Goal: Task Accomplishment & Management: Manage account settings

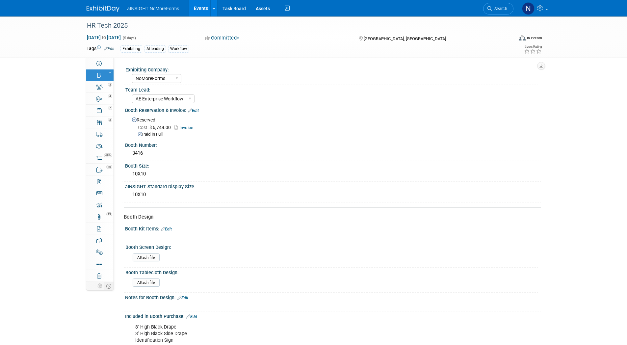
select select "NoMoreForms"
select select "AE Enterprise Workflow"
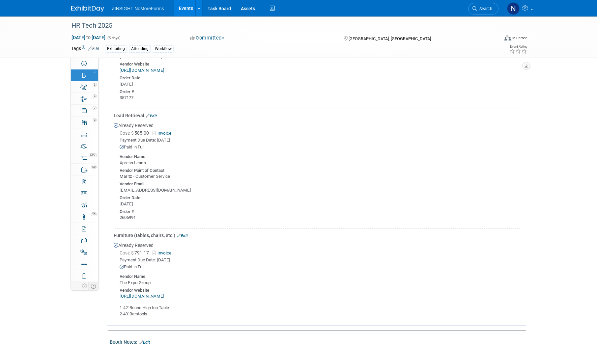
click at [179, 5] on link "Events" at bounding box center [186, 8] width 24 height 16
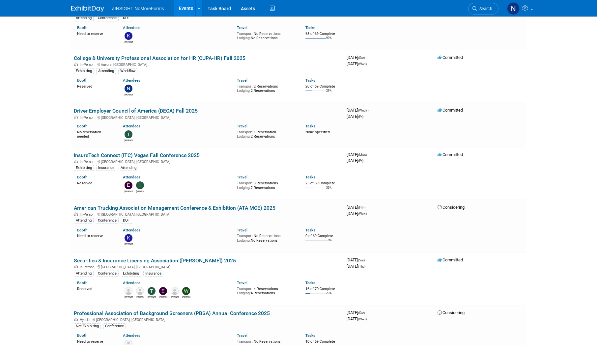
scroll to position [428, 0]
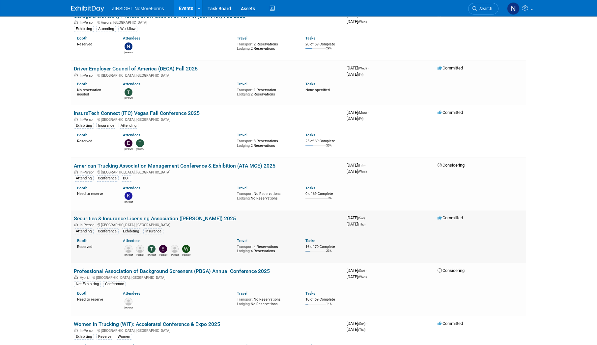
click at [187, 218] on link "Securities & Insurance Licensing Association ([PERSON_NAME]) 2025" at bounding box center [155, 218] width 162 height 6
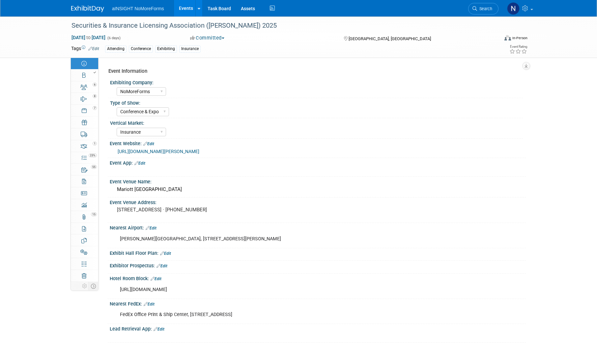
select select "NoMoreForms"
select select "Conference & Expo"
select select "Insurance"
select select "Yes"
click at [89, 76] on link "Booth" at bounding box center [84, 75] width 27 height 12
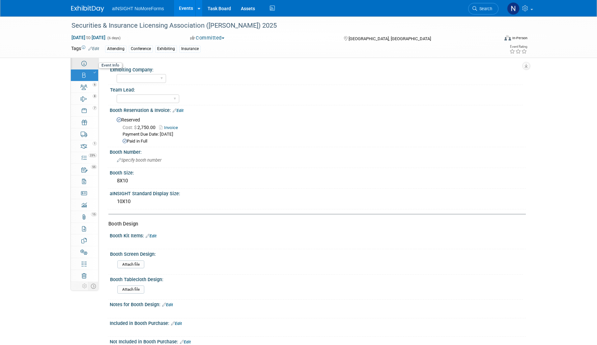
click at [96, 64] on link "Event Information" at bounding box center [84, 64] width 27 height 12
select select "NoMoreForms"
select select "Conference & Expo"
select select "Insurance"
select select "Yes"
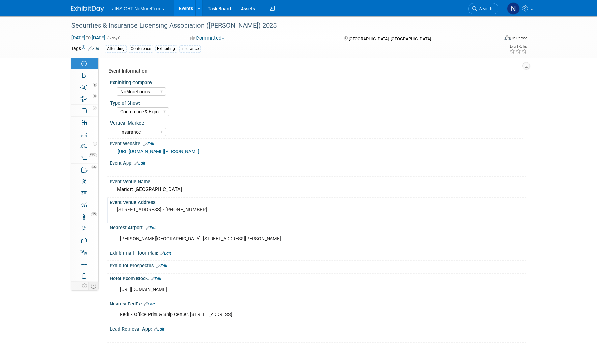
drag, startPoint x: 198, startPoint y: 209, endPoint x: 115, endPoint y: 211, distance: 83.3
click at [115, 211] on div "555 Canal St, New Orleans, LA 70130 · (504) 581-1000" at bounding box center [196, 212] width 163 height 15
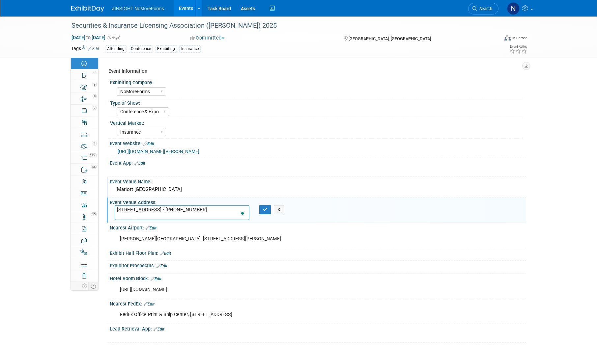
click at [163, 191] on div "Mariott New Orleans" at bounding box center [318, 189] width 406 height 10
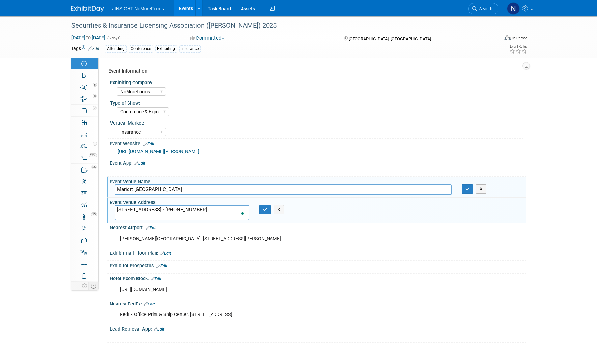
drag, startPoint x: 198, startPoint y: 210, endPoint x: 117, endPoint y: 210, distance: 81.0
click at [117, 210] on textarea "555 Canal St, New Orleans, LA 70130 · (504) 581-1000" at bounding box center [182, 212] width 135 height 15
click at [265, 209] on icon "button" at bounding box center [265, 209] width 5 height 4
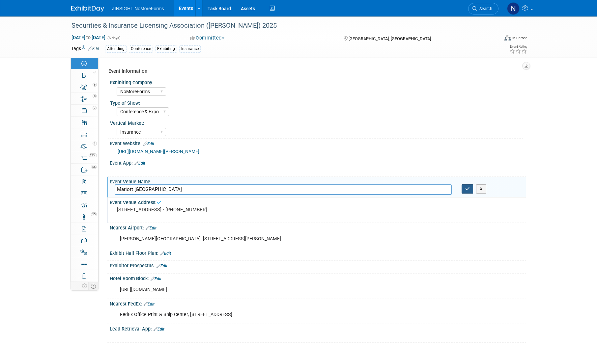
click at [468, 188] on icon "button" at bounding box center [467, 189] width 5 height 4
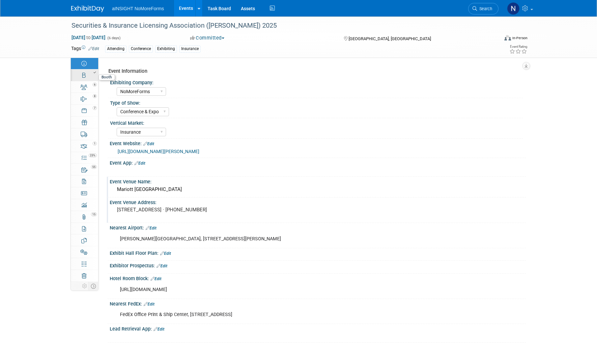
click at [83, 75] on icon at bounding box center [83, 75] width 3 height 5
